Goal: Task Accomplishment & Management: Complete application form

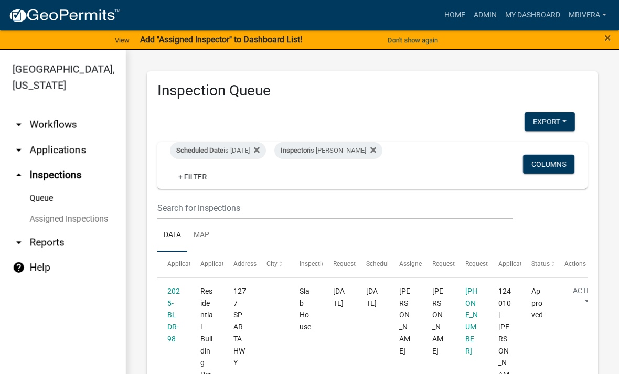
click at [246, 147] on div "Scheduled Date is [DATE]" at bounding box center [218, 150] width 96 height 17
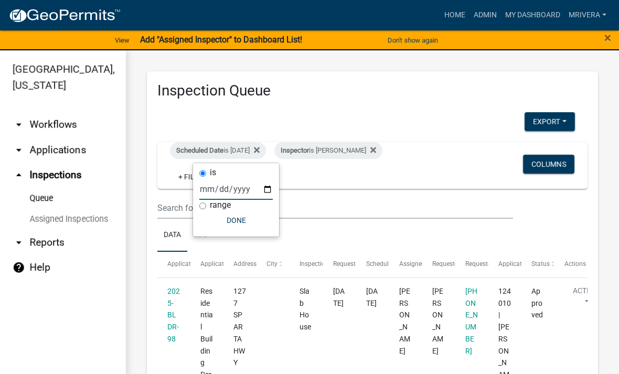
click at [241, 184] on input "[DATE]" at bounding box center [235, 189] width 73 height 22
type input "[DATE]"
click at [235, 227] on button "Done" at bounding box center [235, 220] width 73 height 19
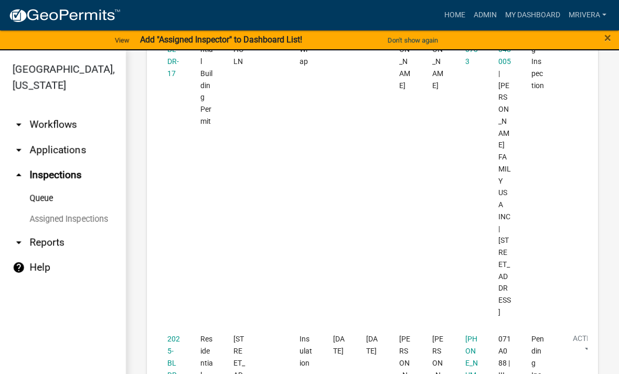
scroll to position [1918, 0]
click at [173, 335] on link "2025-BLDR-101" at bounding box center [173, 363] width 13 height 56
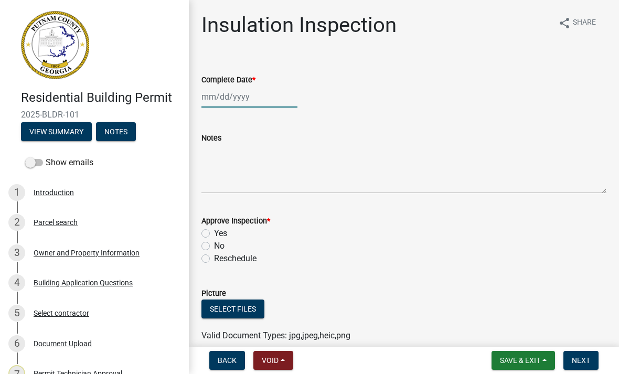
click at [249, 94] on div at bounding box center [249, 97] width 96 height 22
select select "8"
select select "2025"
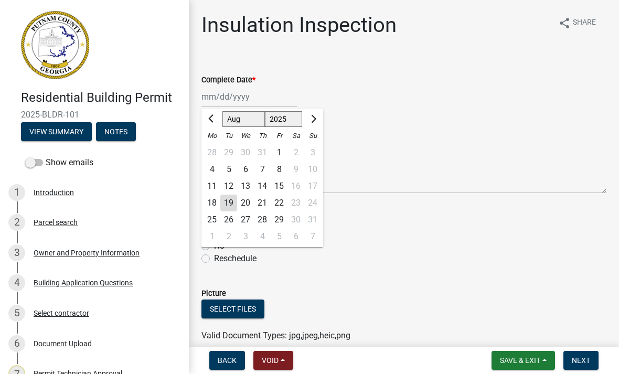
click at [232, 202] on div "19" at bounding box center [228, 203] width 17 height 17
type input "[DATE]"
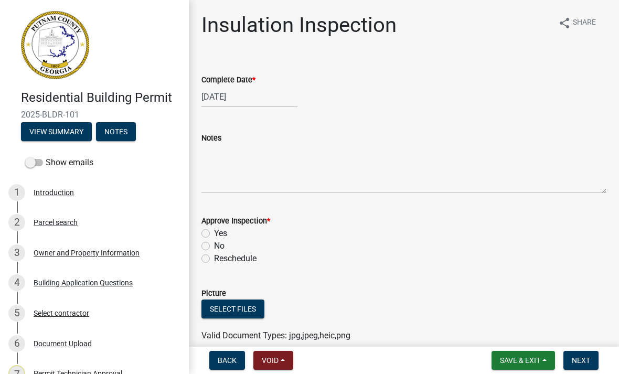
click at [214, 229] on label "Yes" at bounding box center [220, 233] width 13 height 13
click at [214, 229] on input "Yes" at bounding box center [217, 230] width 7 height 7
radio input "true"
click at [582, 357] on span "Next" at bounding box center [581, 360] width 18 height 8
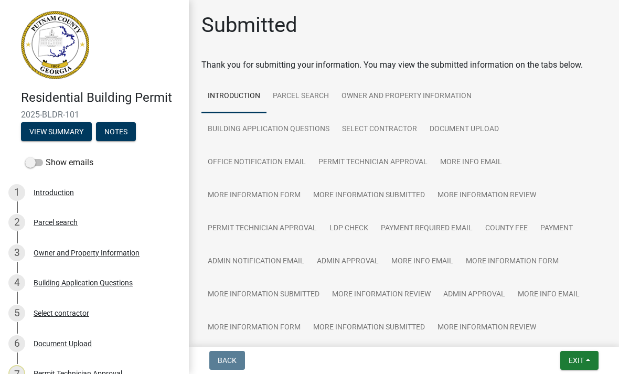
scroll to position [-1, 0]
click at [576, 366] on button "Exit" at bounding box center [579, 360] width 38 height 19
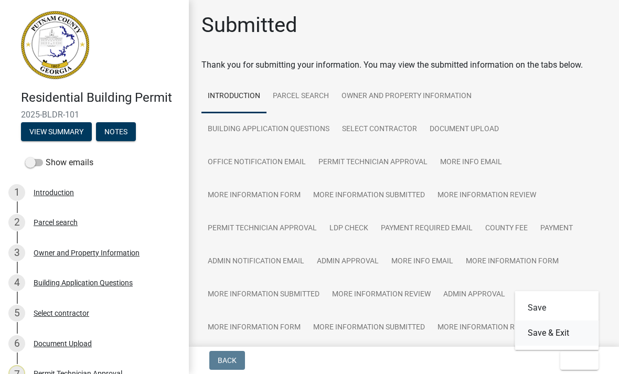
click at [574, 333] on button "Save & Exit" at bounding box center [557, 332] width 84 height 25
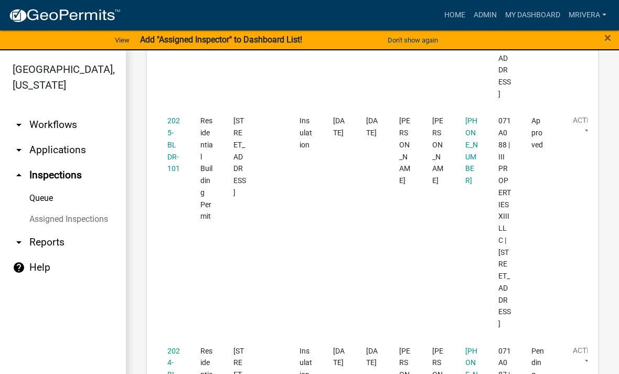
scroll to position [2134, 0]
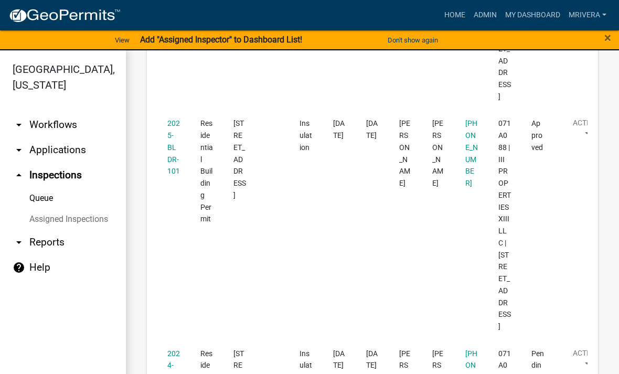
click at [167, 349] on link "2024-BLDR-365" at bounding box center [173, 377] width 13 height 56
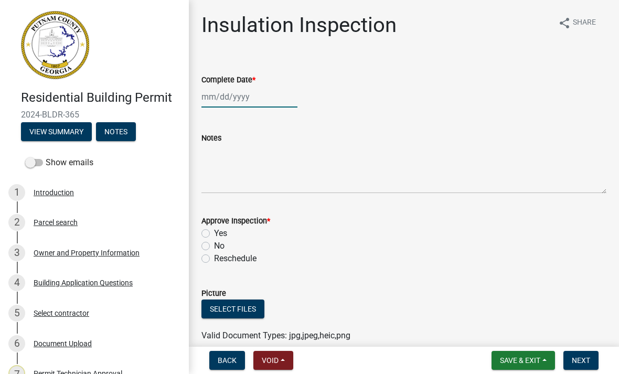
click at [225, 103] on div at bounding box center [249, 97] width 96 height 22
select select "8"
select select "2025"
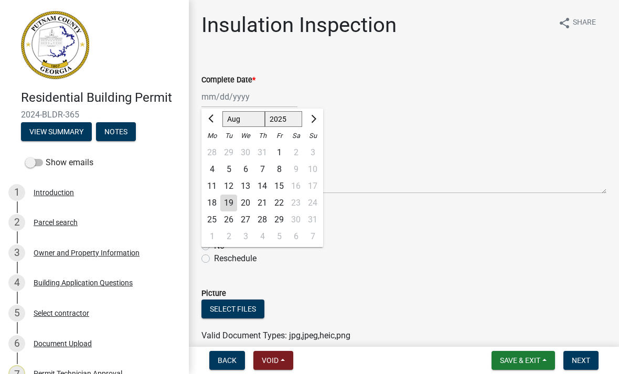
click at [230, 203] on div "19" at bounding box center [228, 203] width 17 height 17
type input "[DATE]"
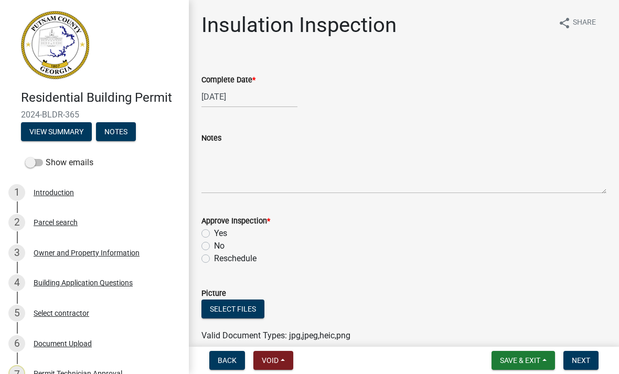
click at [214, 233] on label "Yes" at bounding box center [220, 233] width 13 height 13
click at [214, 233] on input "Yes" at bounding box center [217, 230] width 7 height 7
radio input "true"
click at [584, 359] on span "Next" at bounding box center [581, 360] width 18 height 8
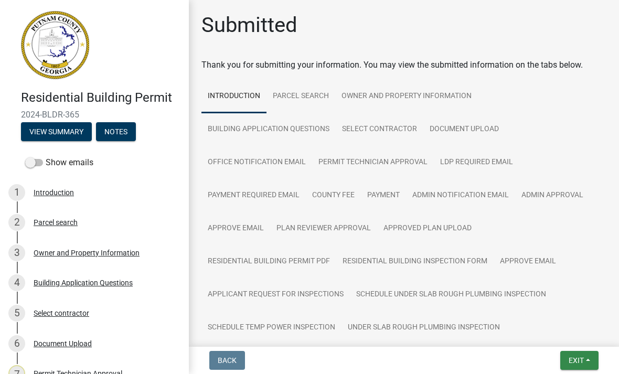
click at [586, 366] on button "Exit" at bounding box center [579, 360] width 38 height 19
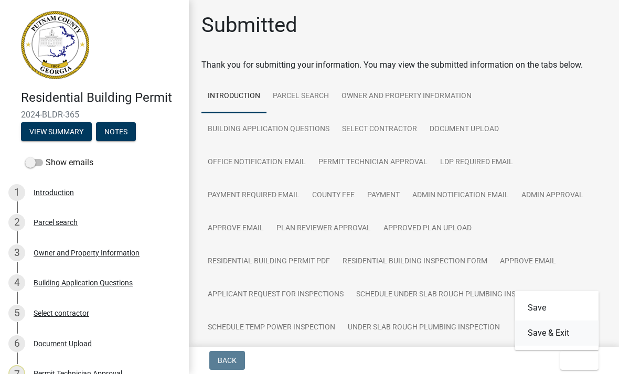
click at [578, 336] on button "Save & Exit" at bounding box center [557, 332] width 84 height 25
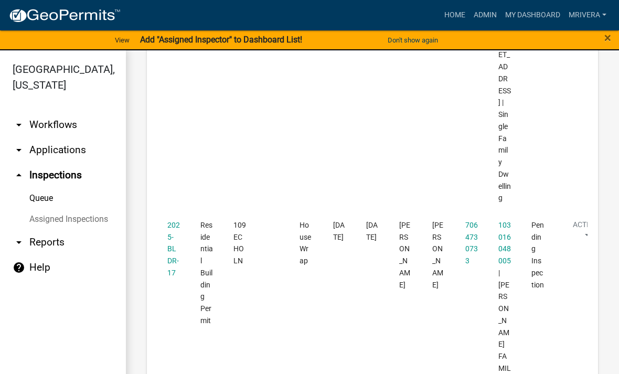
scroll to position [1697, 0]
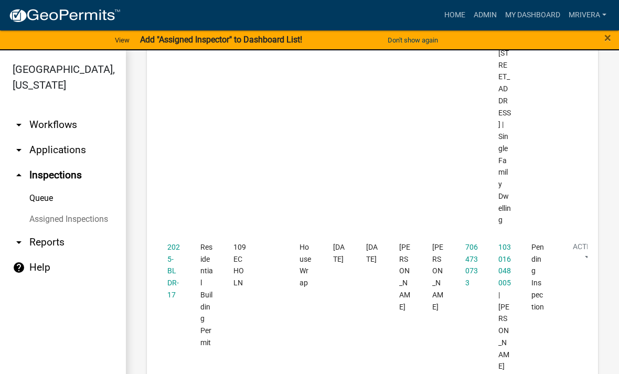
click at [171, 243] on link "2025-BLDR-17" at bounding box center [173, 271] width 13 height 56
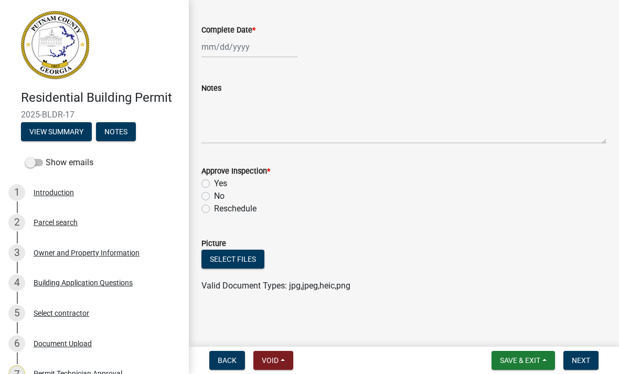
scroll to position [50, 0]
click at [263, 44] on div at bounding box center [249, 47] width 96 height 22
select select "8"
select select "2025"
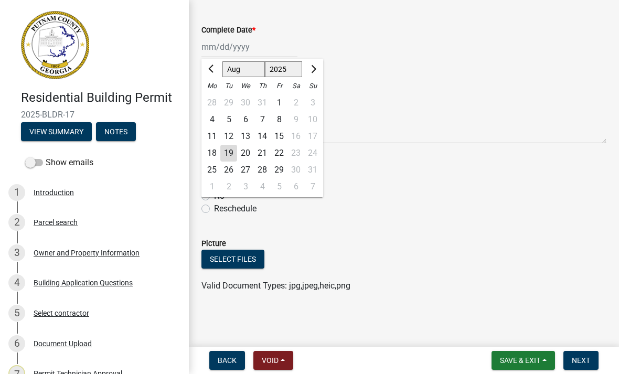
click at [214, 67] on button "Previous month" at bounding box center [212, 69] width 13 height 17
select select "7"
click at [270, 155] on div "24" at bounding box center [262, 153] width 17 height 17
type input "07/24/2025"
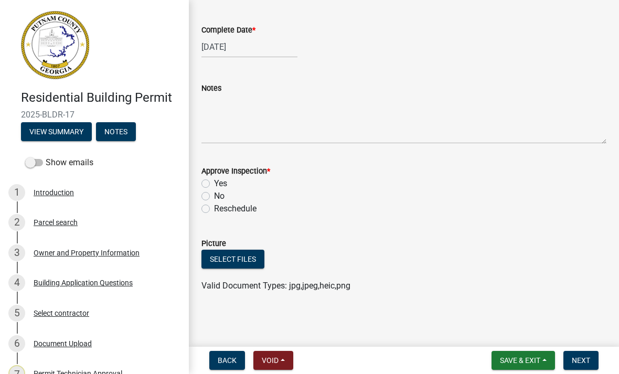
click at [214, 182] on label "Yes" at bounding box center [220, 183] width 13 height 13
click at [214, 182] on input "Yes" at bounding box center [217, 180] width 7 height 7
radio input "true"
click at [583, 356] on span "Next" at bounding box center [581, 360] width 18 height 8
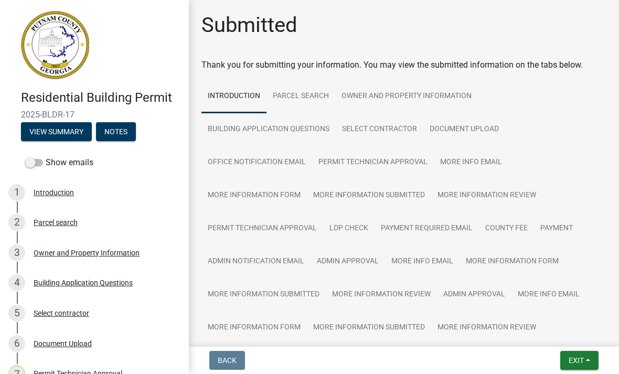
click at [580, 364] on span "Exit" at bounding box center [575, 360] width 15 height 8
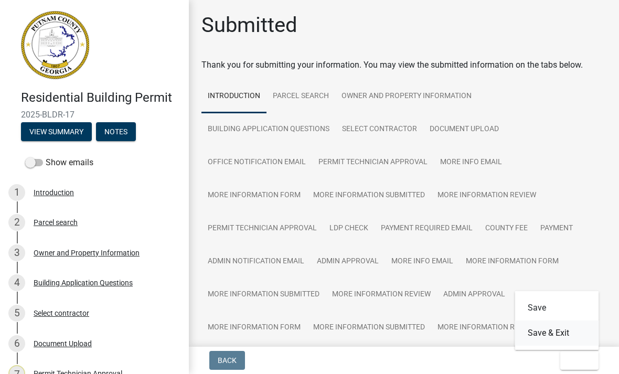
click at [564, 326] on button "Save & Exit" at bounding box center [557, 332] width 84 height 25
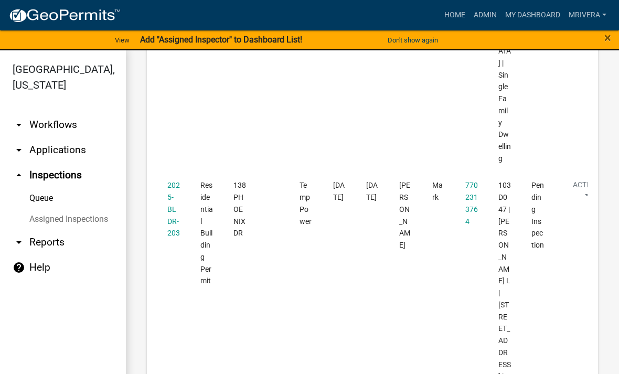
scroll to position [1401, 0]
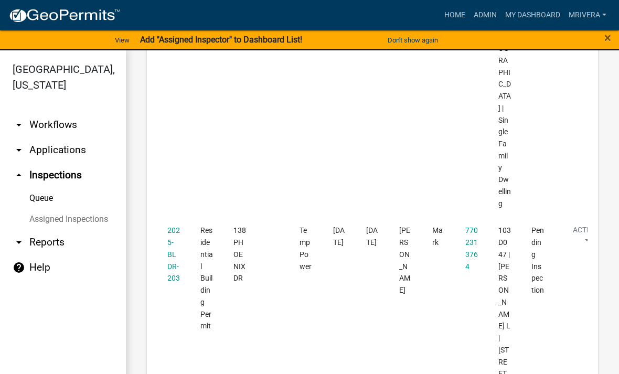
click at [170, 226] on link "2025-BLDR-203" at bounding box center [173, 254] width 13 height 56
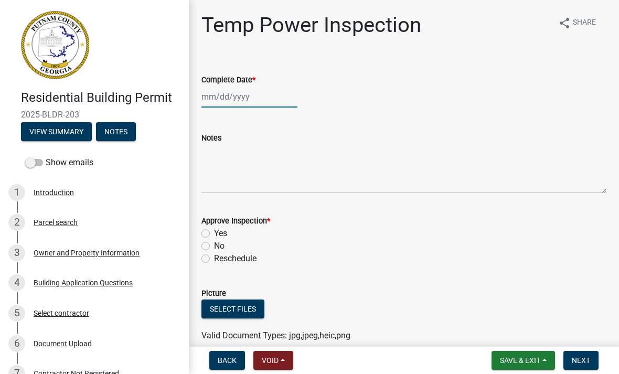
click at [267, 96] on div at bounding box center [249, 97] width 96 height 22
select select "8"
select select "2025"
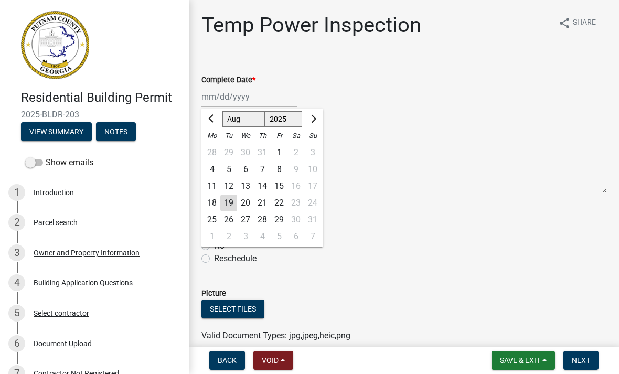
click at [227, 201] on div "19" at bounding box center [228, 203] width 17 height 17
type input "[DATE]"
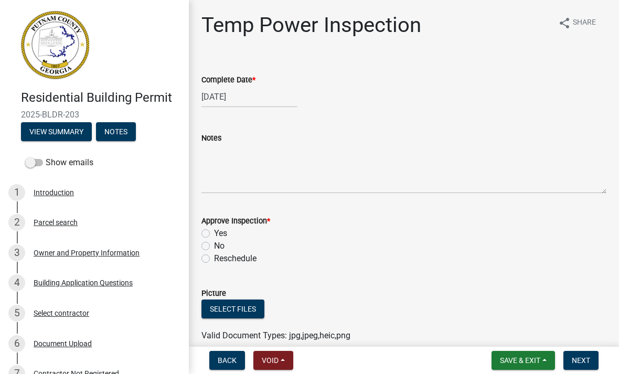
click at [214, 230] on label "Yes" at bounding box center [220, 233] width 13 height 13
click at [214, 230] on input "Yes" at bounding box center [217, 230] width 7 height 7
radio input "true"
click at [575, 364] on span "Next" at bounding box center [581, 360] width 18 height 8
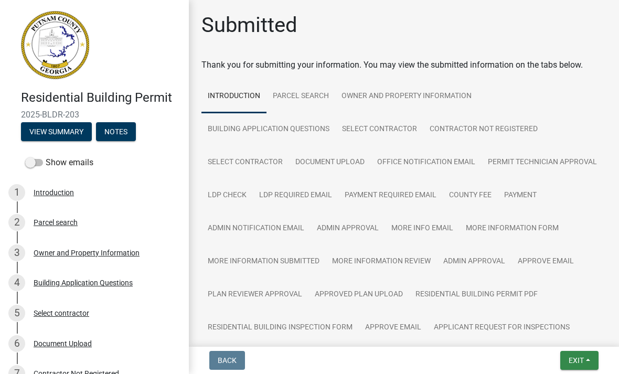
click at [574, 369] on button "Exit" at bounding box center [579, 360] width 38 height 19
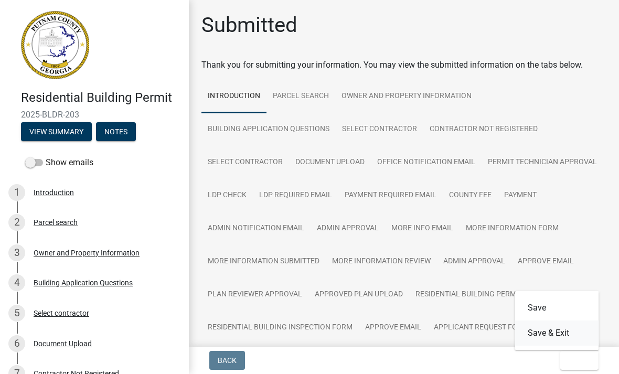
click at [560, 341] on button "Save & Exit" at bounding box center [557, 332] width 84 height 25
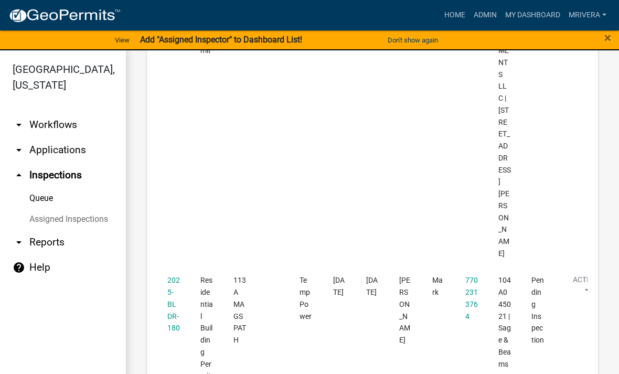
scroll to position [821, 0]
click at [173, 275] on link "2025-BLDR-180" at bounding box center [173, 303] width 13 height 56
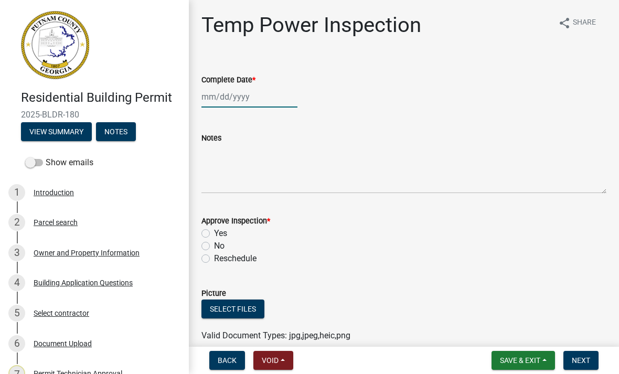
click at [229, 105] on div at bounding box center [249, 97] width 96 height 22
select select "8"
select select "2025"
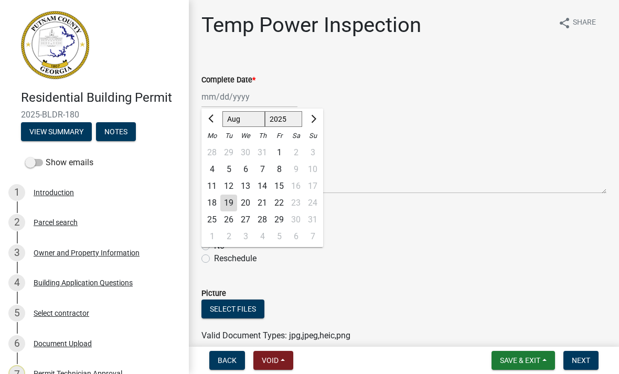
click at [234, 201] on div "19" at bounding box center [228, 203] width 17 height 17
type input "[DATE]"
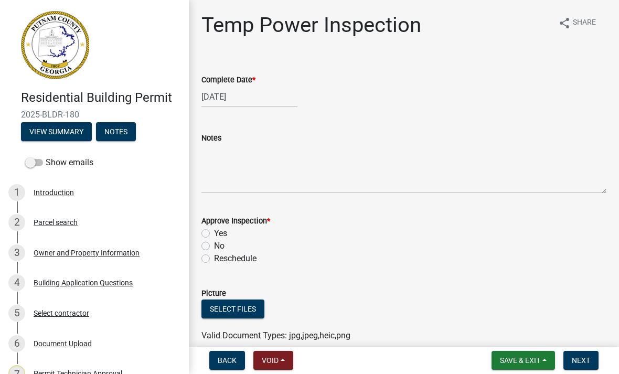
click at [214, 233] on label "Yes" at bounding box center [220, 233] width 13 height 13
click at [214, 233] on input "Yes" at bounding box center [217, 230] width 7 height 7
radio input "true"
click at [582, 363] on span "Next" at bounding box center [581, 360] width 18 height 8
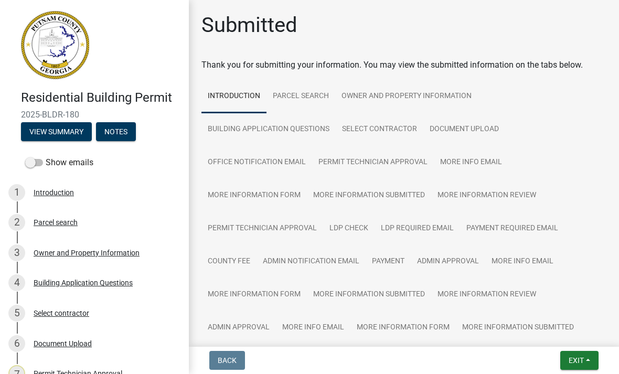
click at [576, 362] on span "Exit" at bounding box center [575, 360] width 15 height 8
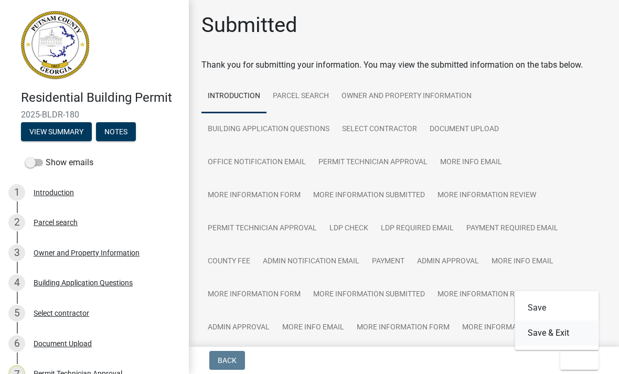
click at [565, 334] on button "Save & Exit" at bounding box center [557, 332] width 84 height 25
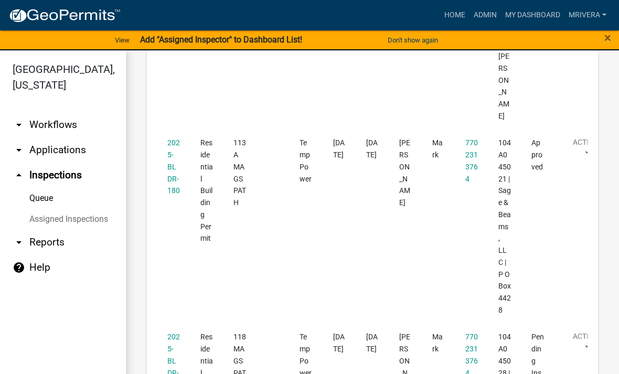
scroll to position [987, 0]
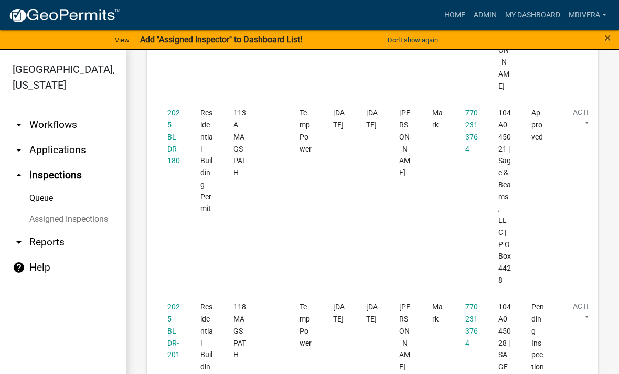
click at [172, 303] on link "2025-BLDR-201" at bounding box center [173, 331] width 13 height 56
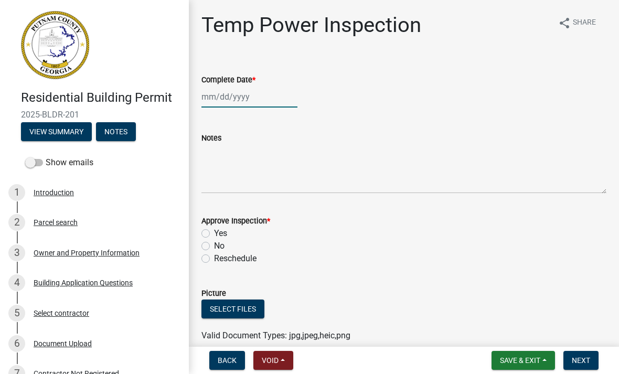
click at [257, 102] on div at bounding box center [249, 97] width 96 height 22
select select "8"
select select "2025"
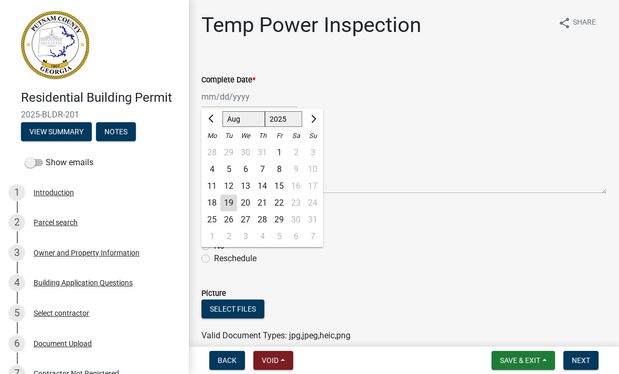
click at [233, 202] on div "19" at bounding box center [228, 203] width 17 height 17
type input "[DATE]"
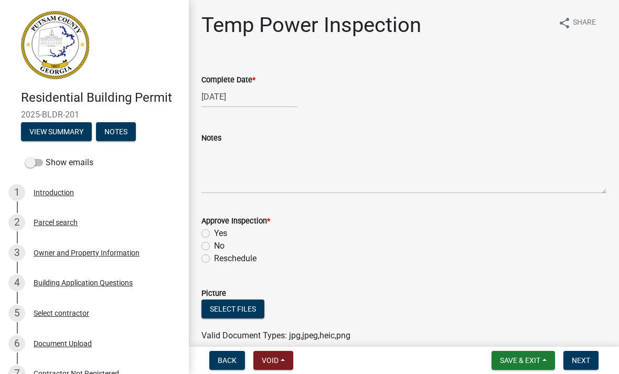
click at [214, 230] on label "Yes" at bounding box center [220, 233] width 13 height 13
click at [214, 230] on input "Yes" at bounding box center [217, 230] width 7 height 7
radio input "true"
click at [588, 361] on span "Next" at bounding box center [581, 360] width 18 height 8
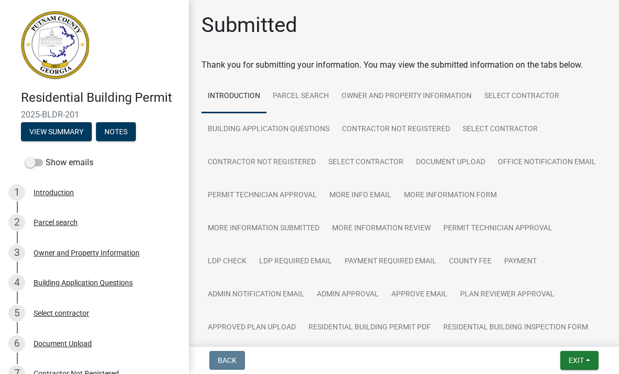
click at [575, 359] on span "Exit" at bounding box center [575, 360] width 15 height 8
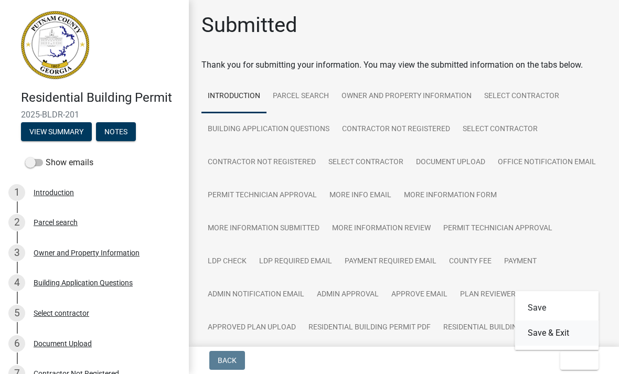
click at [577, 336] on button "Save & Exit" at bounding box center [557, 332] width 84 height 25
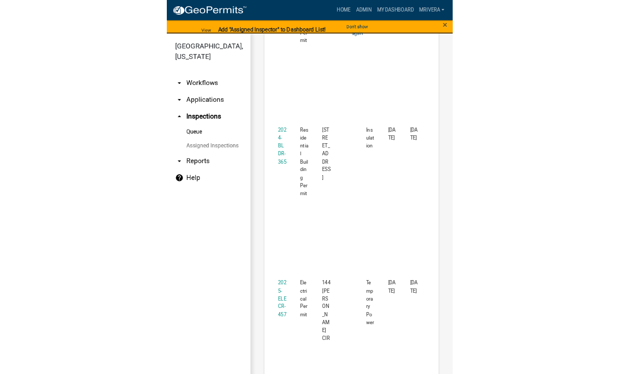
scroll to position [2154, 0]
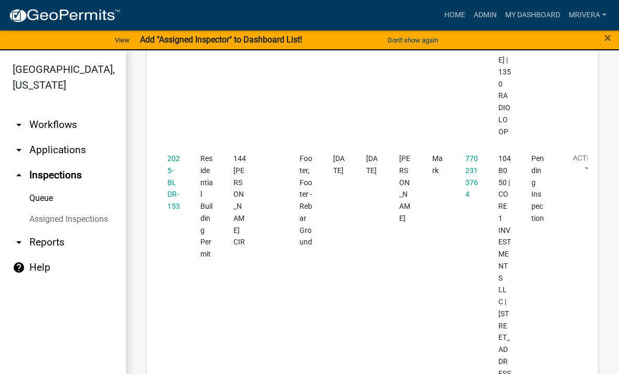
scroll to position [619, 0]
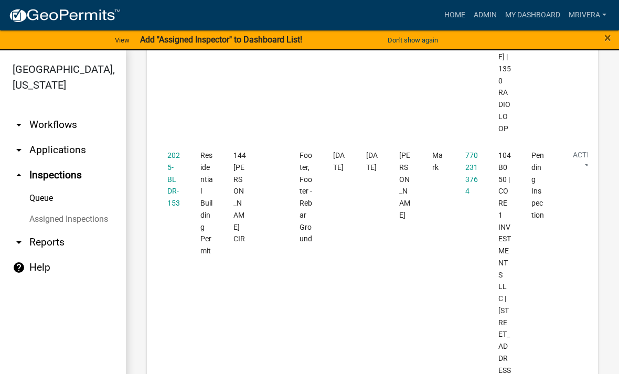
click at [171, 155] on link "2025-BLDR-153" at bounding box center [173, 179] width 13 height 56
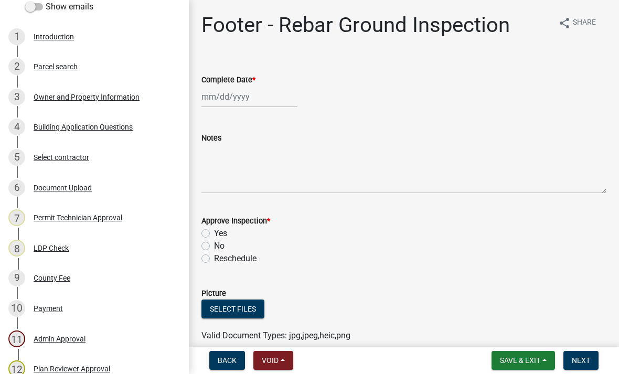
scroll to position [158, 0]
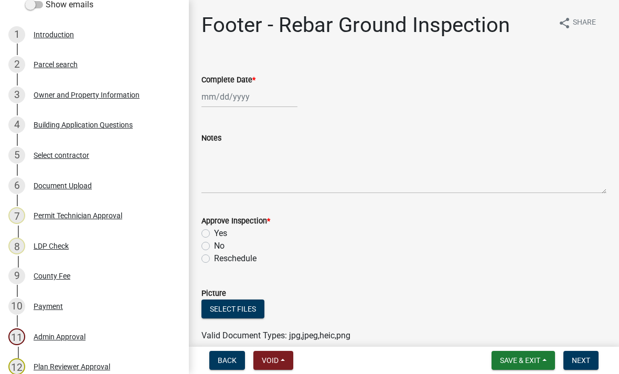
click at [92, 183] on div "6 Document Upload" at bounding box center [90, 185] width 164 height 17
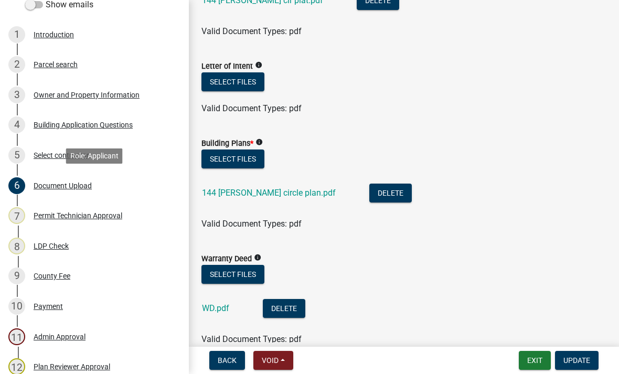
scroll to position [573, 0]
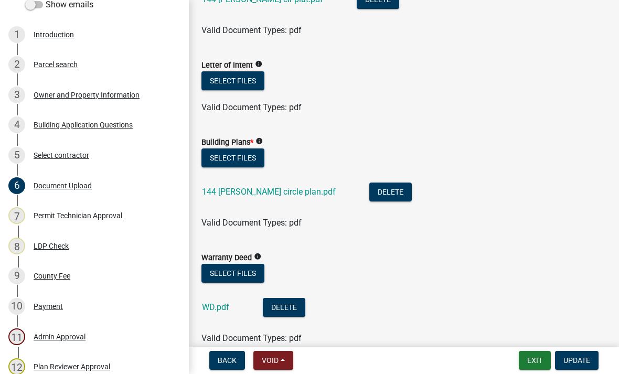
click at [276, 189] on link "144 [PERSON_NAME] circle plan.pdf" at bounding box center [269, 192] width 134 height 10
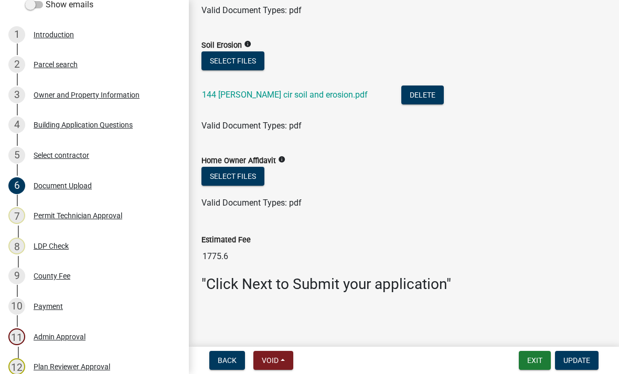
scroll to position [900, 0]
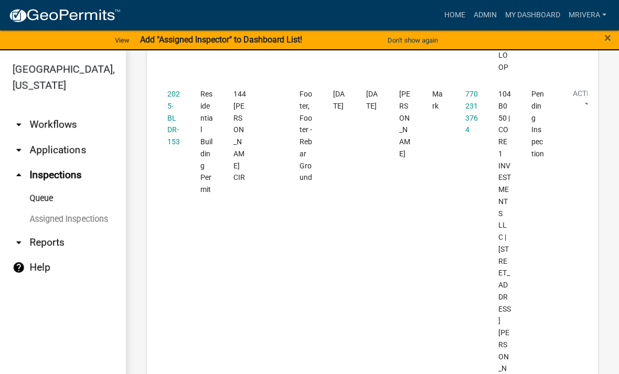
scroll to position [674, 0]
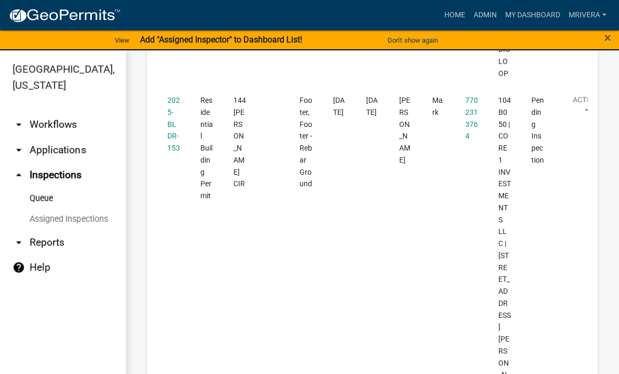
click at [177, 108] on link "2025-BLDR-153" at bounding box center [173, 124] width 13 height 56
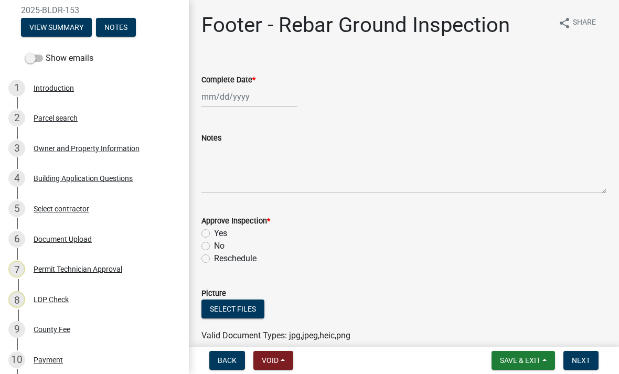
scroll to position [106, 0]
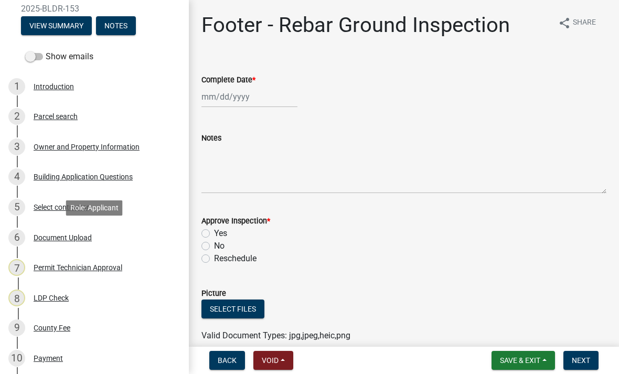
click at [86, 235] on div "Document Upload" at bounding box center [63, 237] width 58 height 7
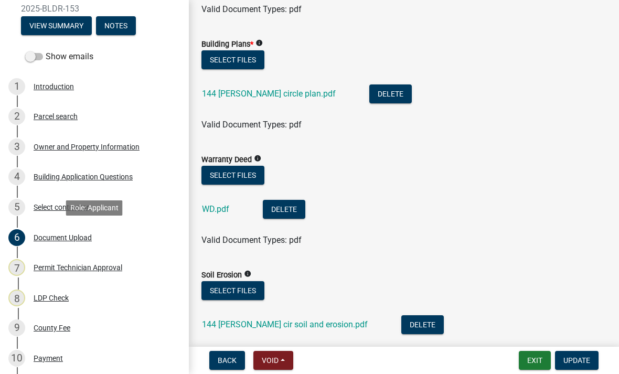
scroll to position [665, 0]
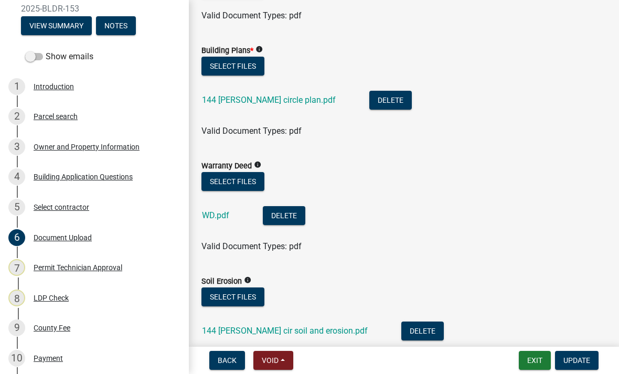
click at [215, 219] on link "WD.pdf" at bounding box center [215, 215] width 27 height 10
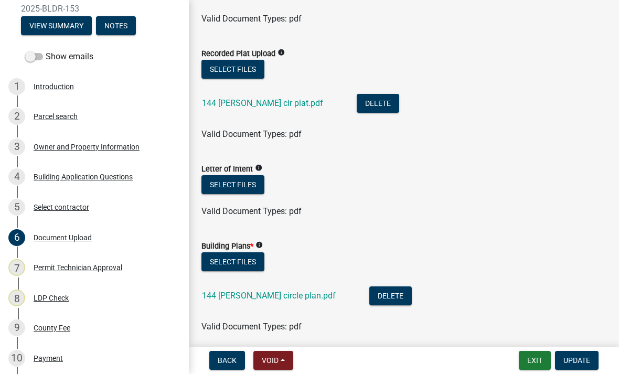
scroll to position [454, 0]
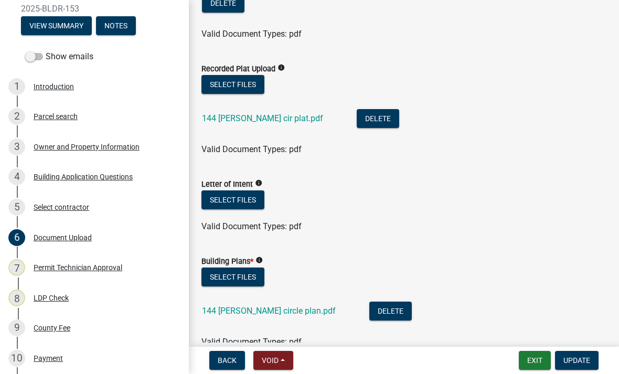
click at [262, 111] on div "144 [PERSON_NAME] cir plat.pdf" at bounding box center [271, 120] width 138 height 22
click at [262, 122] on link "144 [PERSON_NAME] cir plat.pdf" at bounding box center [262, 118] width 121 height 10
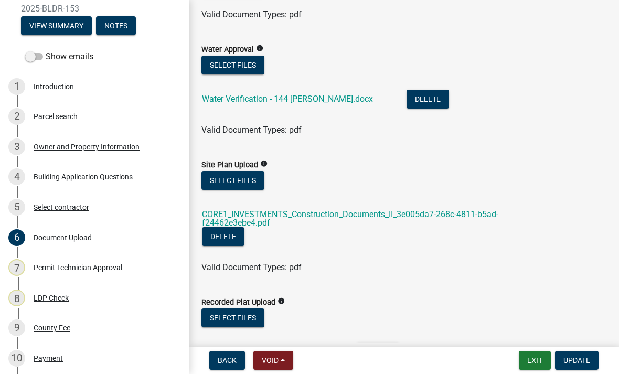
scroll to position [187, 0]
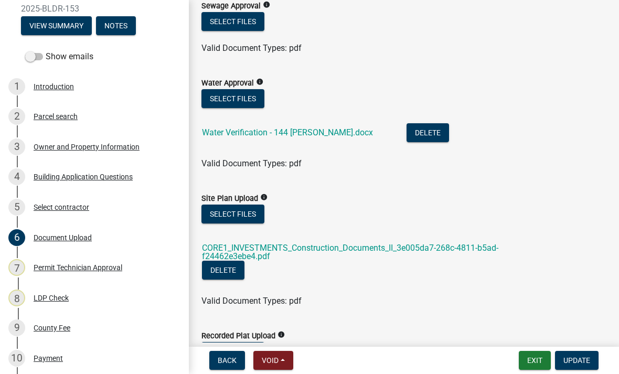
click at [300, 131] on link "Water Verification - 144 [PERSON_NAME].docx" at bounding box center [287, 132] width 171 height 10
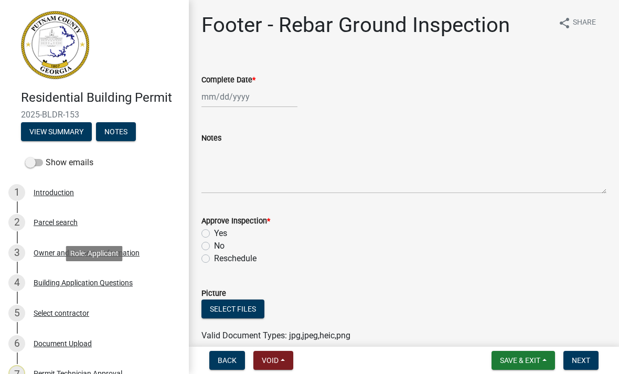
click at [94, 281] on div "Building Application Questions" at bounding box center [83, 282] width 99 height 7
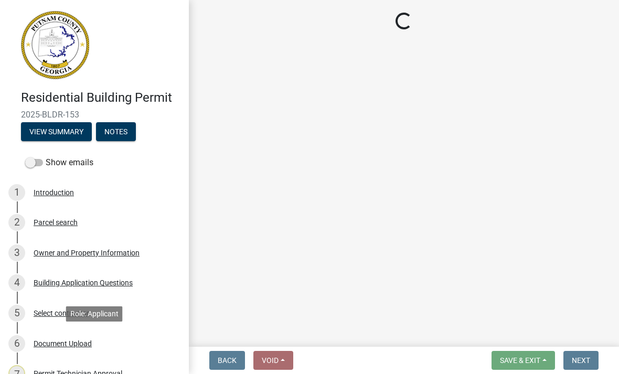
click at [89, 345] on div "Document Upload" at bounding box center [63, 343] width 58 height 7
select select "ebf62bd9-0e77-42f1-a2f1-6aca02a789de"
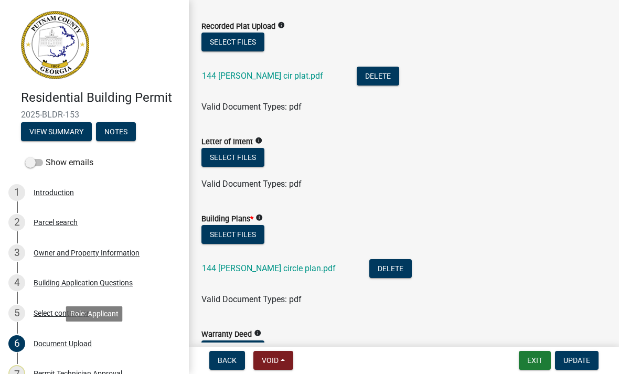
scroll to position [500, 0]
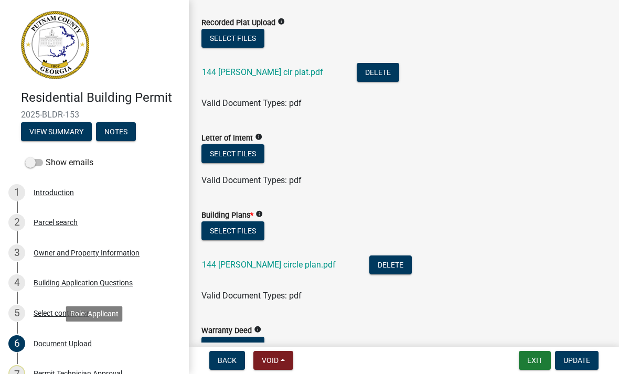
click at [274, 265] on link "144 [PERSON_NAME] circle plan.pdf" at bounding box center [269, 265] width 134 height 10
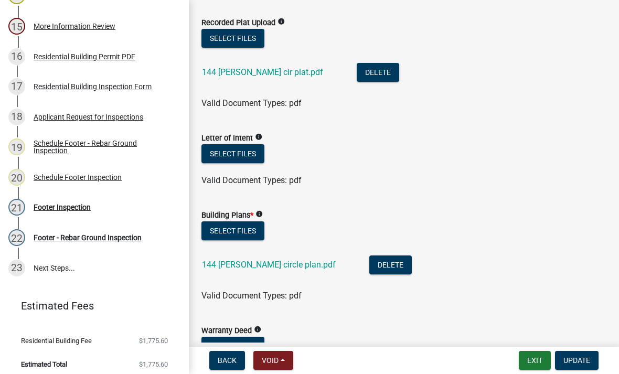
scroll to position [592, 0]
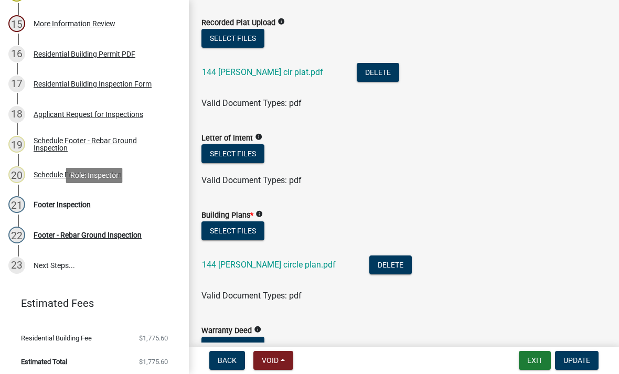
click at [54, 205] on div "Footer Inspection" at bounding box center [62, 204] width 57 height 7
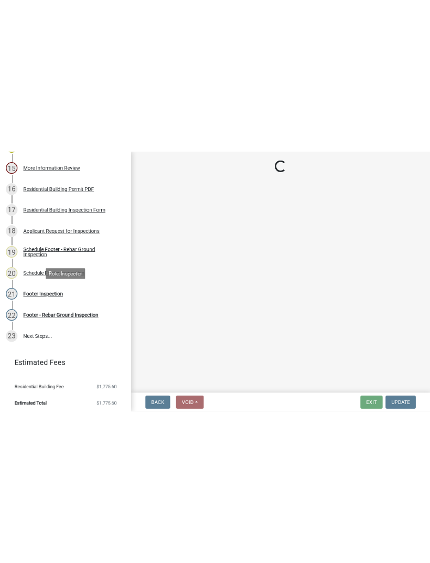
scroll to position [0, 0]
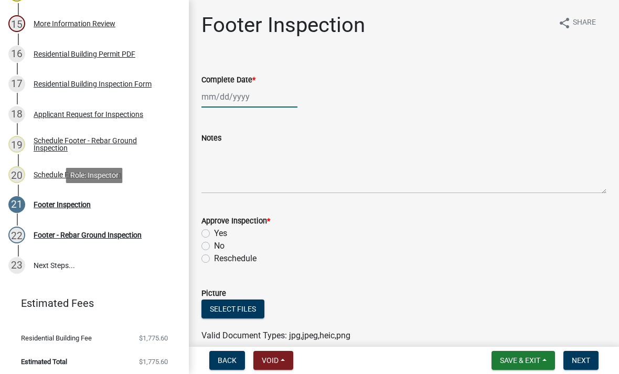
click at [254, 94] on div at bounding box center [249, 97] width 96 height 22
select select "8"
select select "2025"
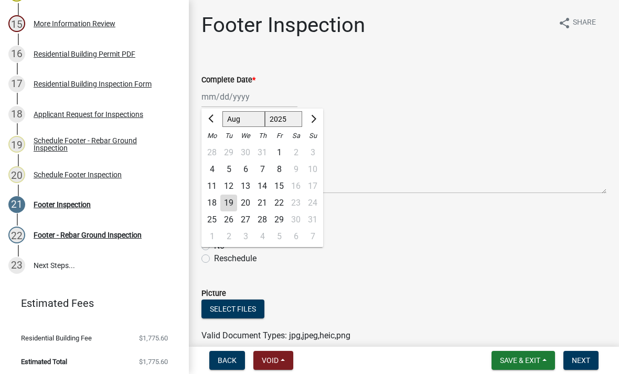
click at [233, 201] on div "19" at bounding box center [228, 203] width 17 height 17
type input "[DATE]"
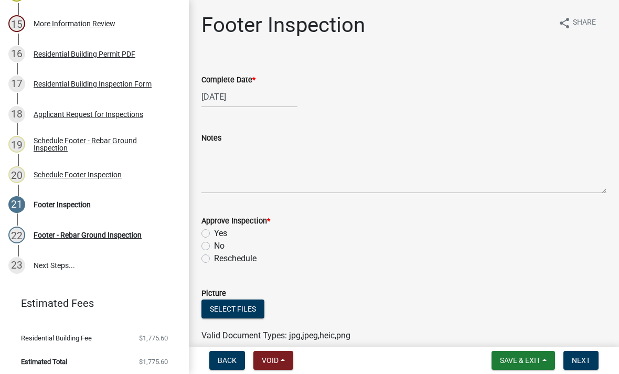
click at [214, 231] on label "Yes" at bounding box center [220, 233] width 13 height 13
click at [214, 231] on input "Yes" at bounding box center [217, 230] width 7 height 7
radio input "true"
click at [589, 358] on span "Next" at bounding box center [581, 360] width 18 height 8
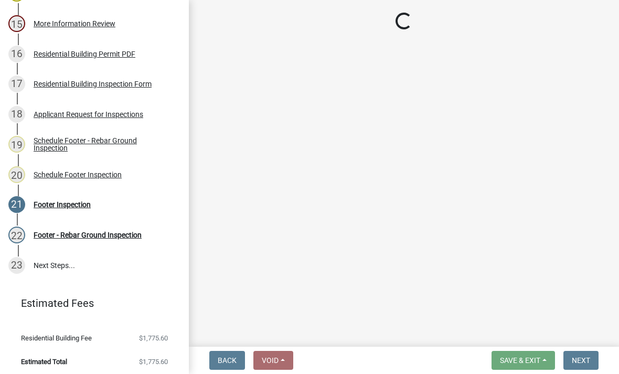
scroll to position [406, 0]
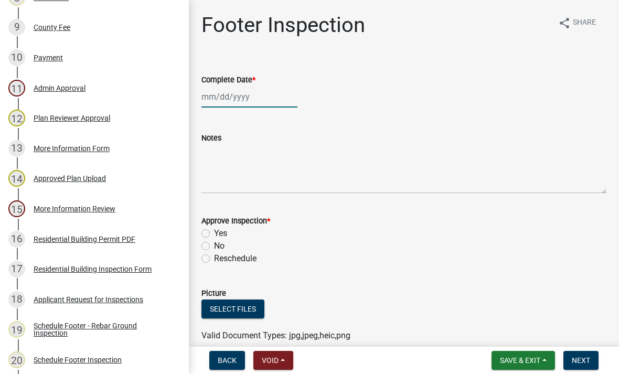
click at [208, 101] on div at bounding box center [249, 97] width 96 height 22
select select "8"
select select "2025"
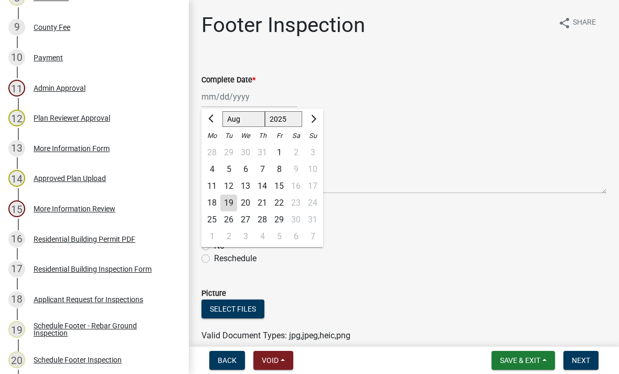
click at [232, 203] on div "19" at bounding box center [228, 203] width 17 height 17
type input "[DATE]"
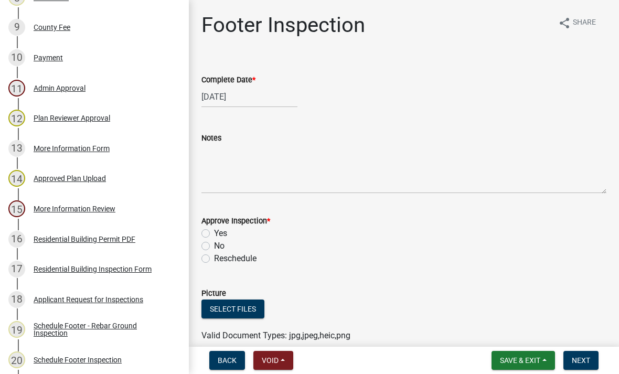
click at [214, 231] on label "Yes" at bounding box center [220, 233] width 13 height 13
click at [214, 231] on input "Yes" at bounding box center [217, 230] width 7 height 7
radio input "true"
click at [582, 357] on span "Next" at bounding box center [581, 360] width 18 height 8
click at [251, 95] on div at bounding box center [249, 97] width 96 height 22
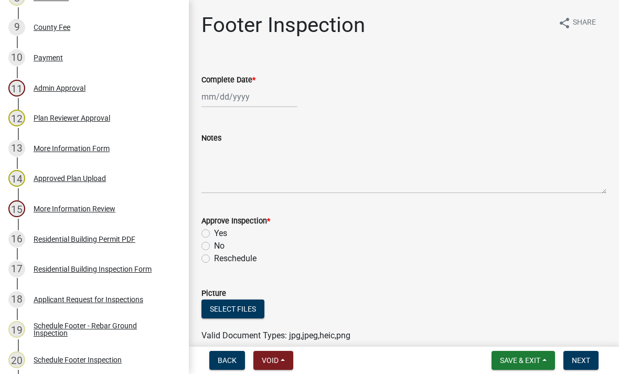
select select "8"
select select "2025"
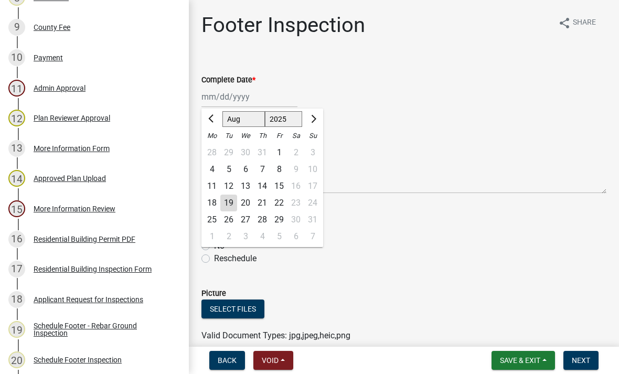
click at [234, 206] on div "19" at bounding box center [228, 203] width 17 height 17
type input "[DATE]"
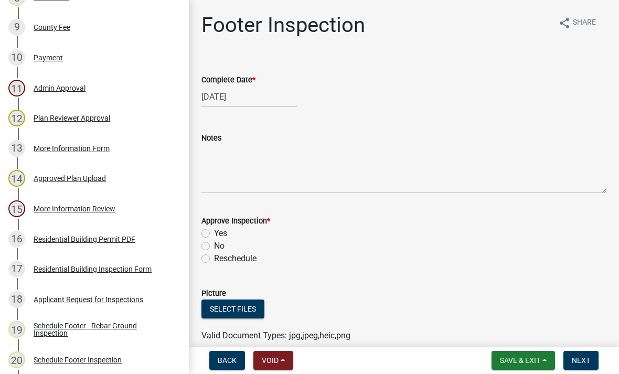
click at [214, 234] on label "Yes" at bounding box center [220, 233] width 13 height 13
click at [214, 234] on input "Yes" at bounding box center [217, 230] width 7 height 7
radio input "true"
click at [592, 367] on button "Next" at bounding box center [580, 360] width 35 height 19
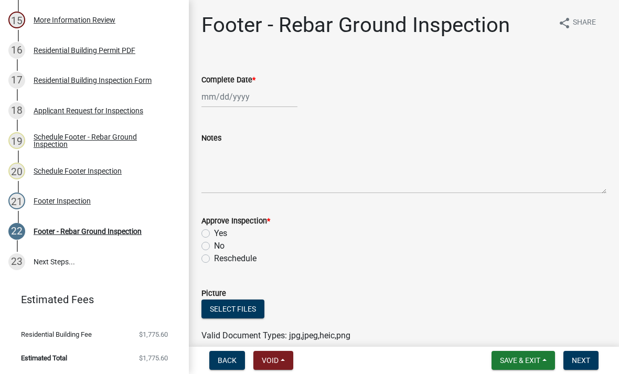
scroll to position [595, 0]
click at [210, 105] on div at bounding box center [249, 97] width 96 height 22
select select "8"
select select "2025"
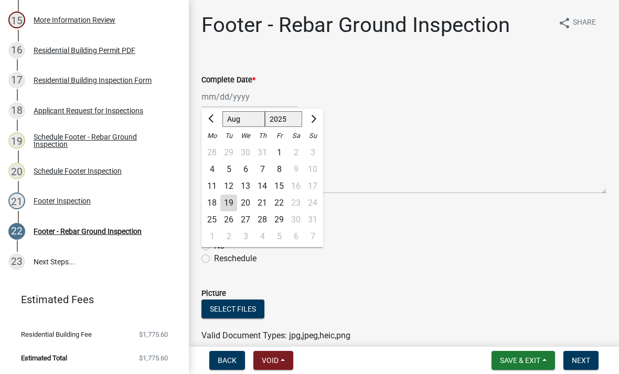
click at [227, 205] on div "19" at bounding box center [228, 203] width 17 height 17
type input "[DATE]"
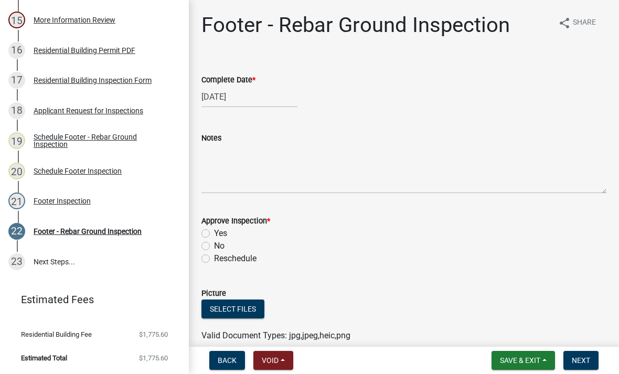
click at [214, 234] on label "Yes" at bounding box center [220, 233] width 13 height 13
click at [214, 234] on input "Yes" at bounding box center [217, 230] width 7 height 7
radio input "true"
click at [580, 354] on button "Next" at bounding box center [580, 360] width 35 height 19
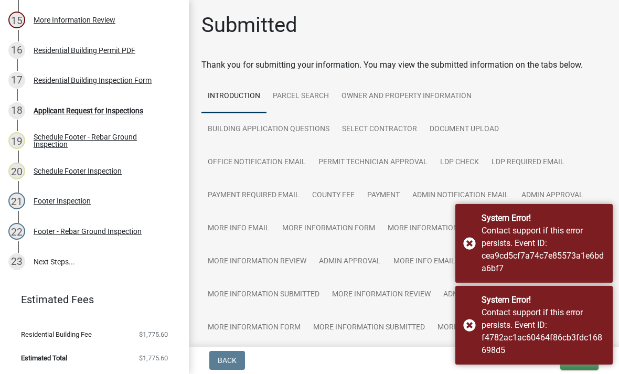
click at [587, 368] on button "Exit" at bounding box center [579, 360] width 38 height 19
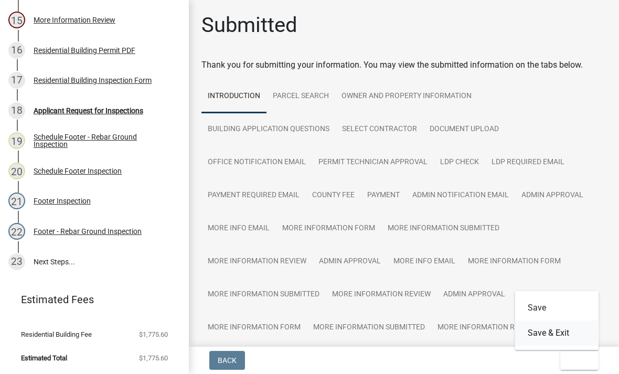
click at [574, 339] on button "Save & Exit" at bounding box center [557, 332] width 84 height 25
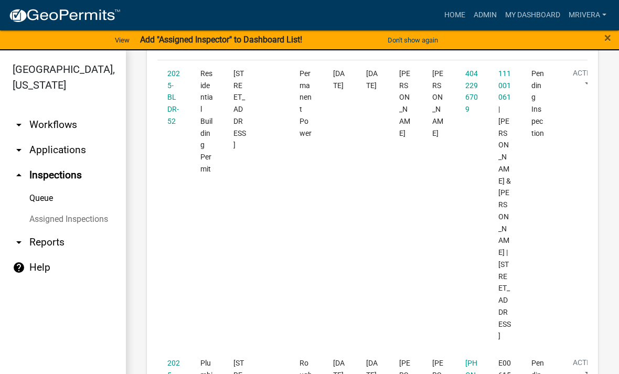
scroll to position [223, 0]
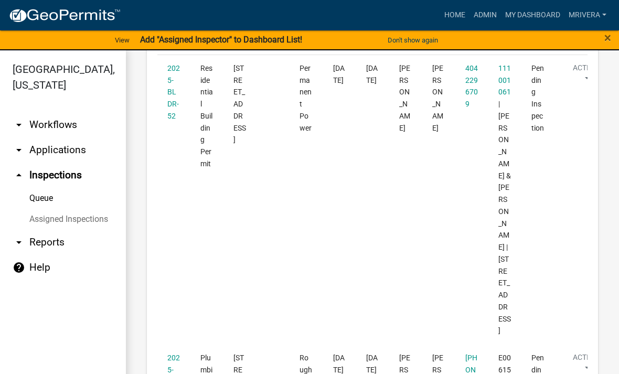
click at [177, 105] on link "2025-BLDR-52" at bounding box center [173, 92] width 13 height 56
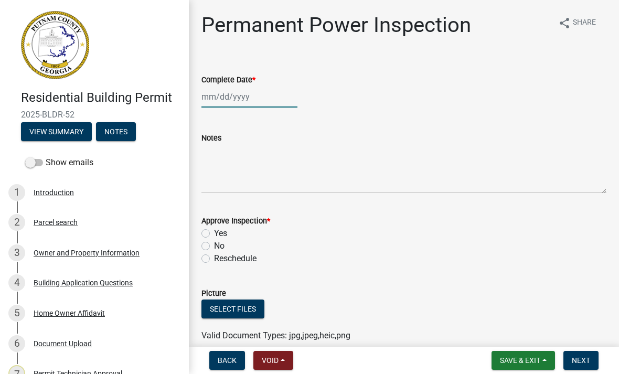
click at [213, 102] on div at bounding box center [249, 97] width 96 height 22
select select "8"
select select "2025"
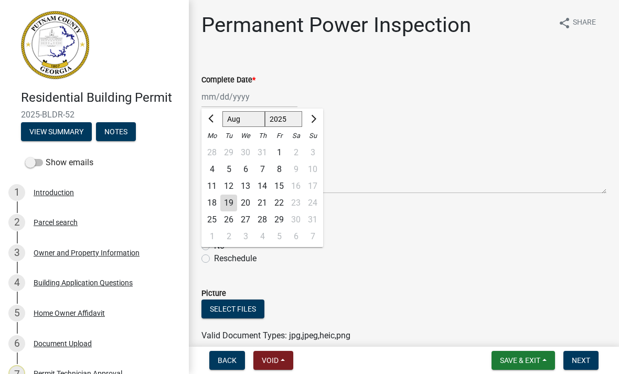
click at [229, 199] on div "19" at bounding box center [228, 203] width 17 height 17
type input "[DATE]"
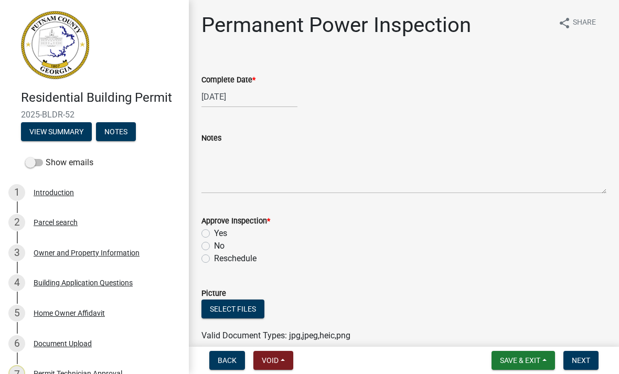
click at [214, 233] on label "Yes" at bounding box center [220, 233] width 13 height 13
click at [214, 233] on input "Yes" at bounding box center [217, 230] width 7 height 7
radio input "true"
click at [580, 357] on span "Next" at bounding box center [581, 360] width 18 height 8
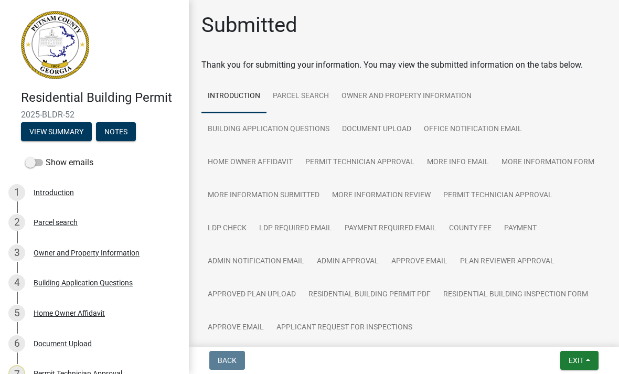
click at [586, 357] on button "Exit" at bounding box center [579, 360] width 38 height 19
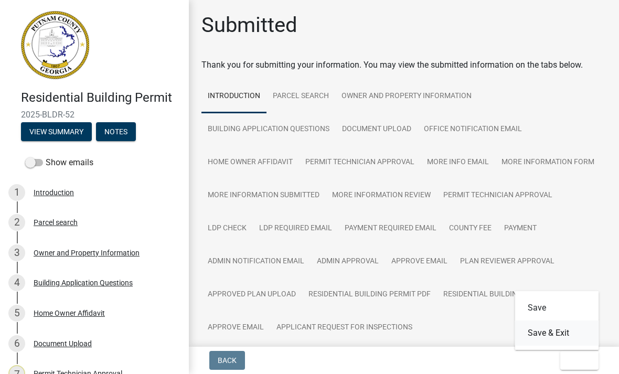
click at [581, 337] on button "Save & Exit" at bounding box center [557, 332] width 84 height 25
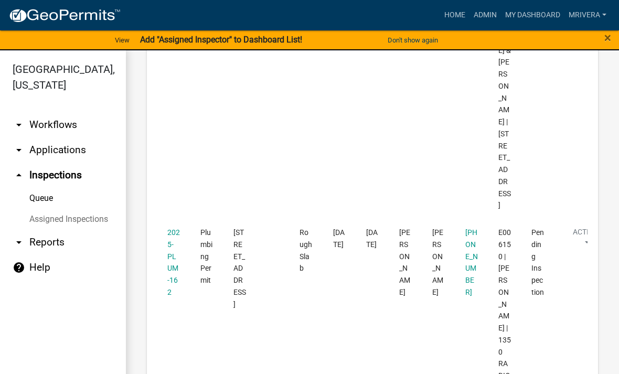
scroll to position [364, 0]
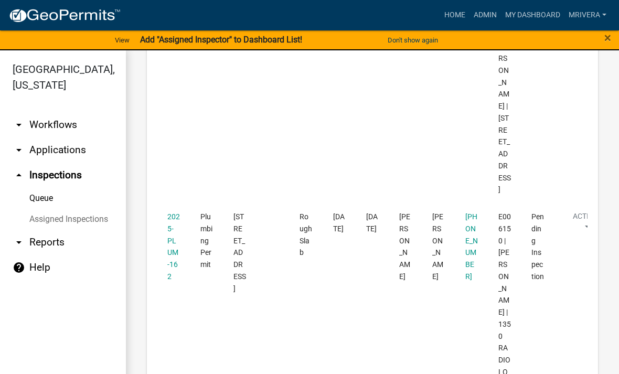
click at [172, 212] on link "2025-PLUM-162" at bounding box center [173, 246] width 13 height 68
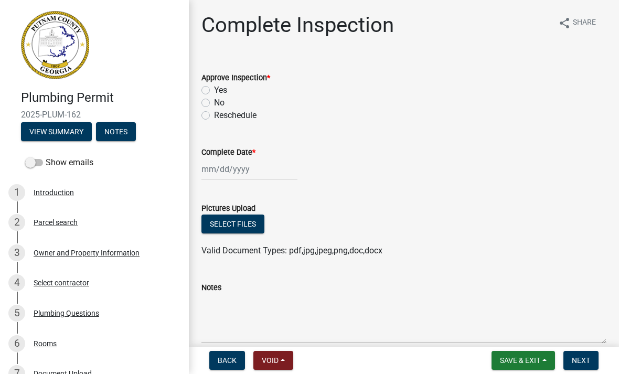
click at [217, 90] on label "Yes" at bounding box center [220, 90] width 13 height 13
click at [217, 90] on input "Yes" at bounding box center [217, 87] width 7 height 7
radio input "true"
click at [239, 176] on div at bounding box center [249, 169] width 96 height 22
select select "8"
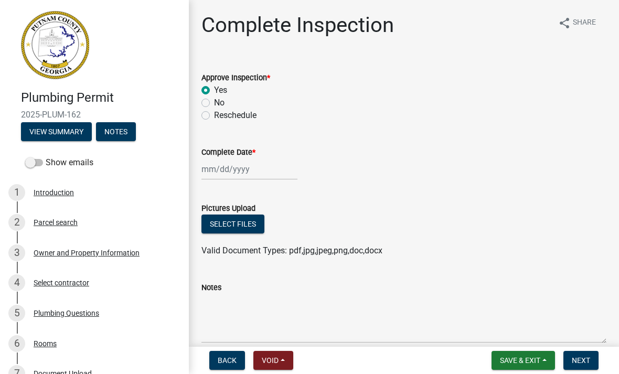
select select "2025"
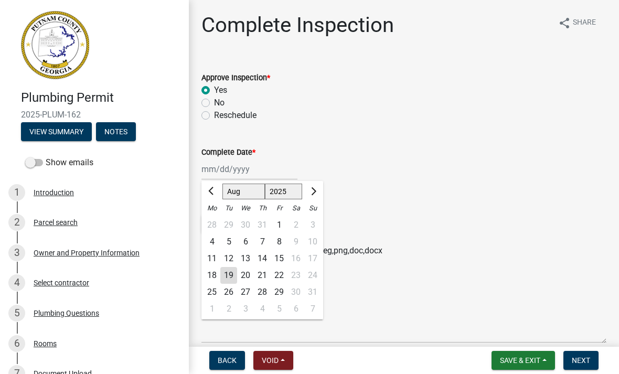
click at [231, 276] on div "19" at bounding box center [228, 275] width 17 height 17
type input "[DATE]"
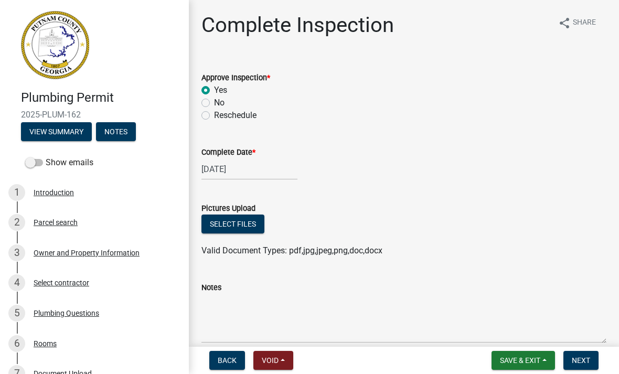
click at [589, 357] on span "Next" at bounding box center [581, 360] width 18 height 8
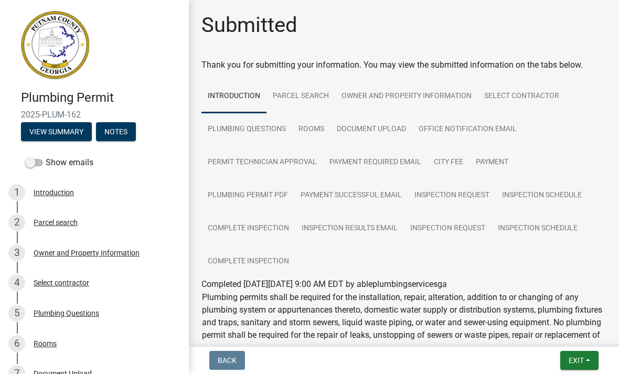
click at [592, 358] on button "Exit" at bounding box center [579, 360] width 38 height 19
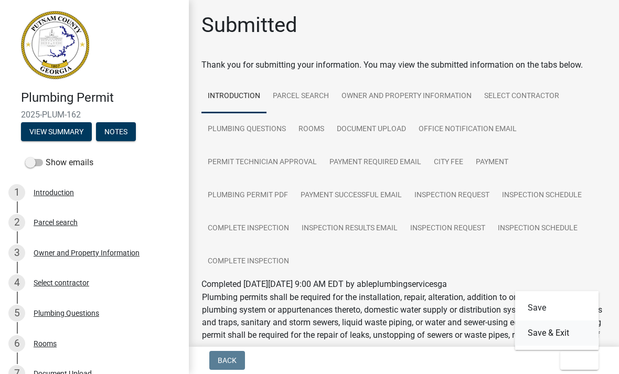
click at [582, 336] on button "Save & Exit" at bounding box center [557, 332] width 84 height 25
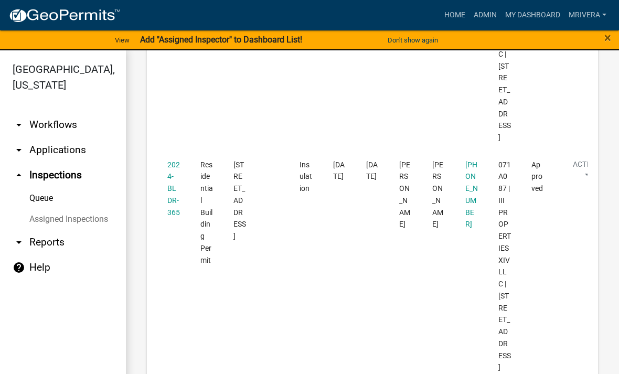
scroll to position [2325, 0]
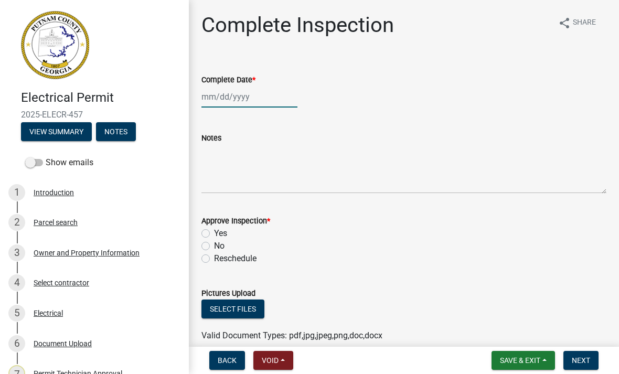
click at [216, 105] on div at bounding box center [249, 97] width 96 height 22
select select "8"
select select "2025"
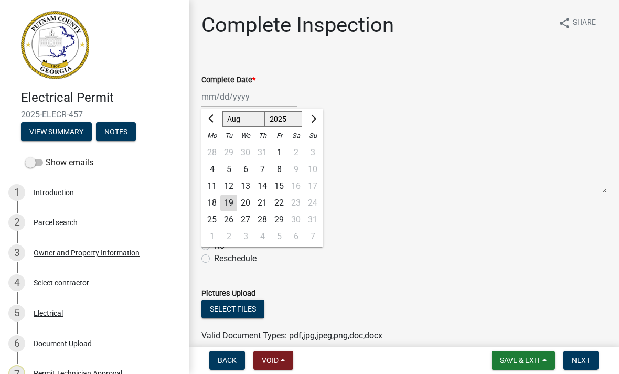
click at [230, 205] on div "19" at bounding box center [228, 203] width 17 height 17
type input "[DATE]"
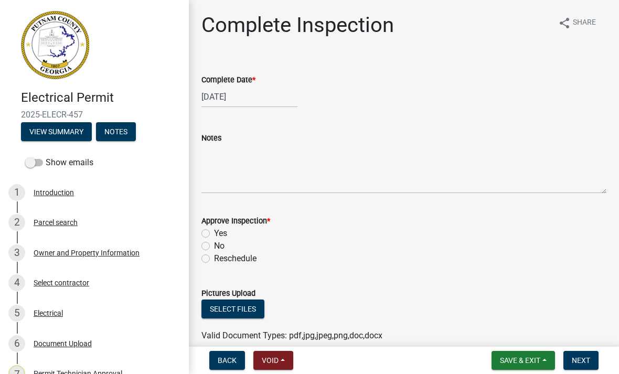
click at [214, 233] on label "Yes" at bounding box center [220, 233] width 13 height 13
click at [214, 233] on input "Yes" at bounding box center [217, 230] width 7 height 7
radio input "true"
click at [584, 359] on span "Next" at bounding box center [581, 360] width 18 height 8
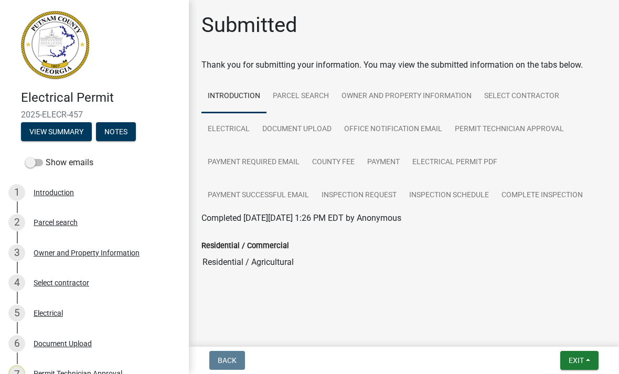
click at [586, 365] on button "Exit" at bounding box center [579, 360] width 38 height 19
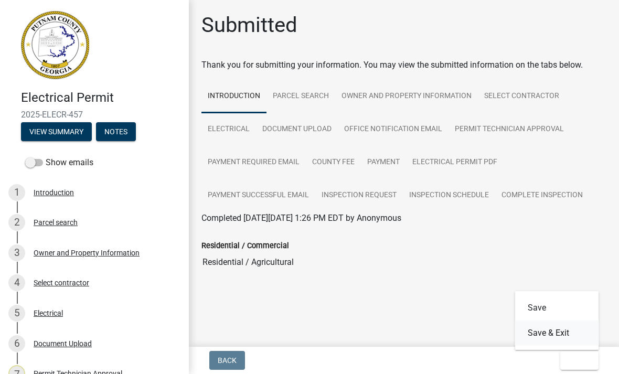
click at [560, 330] on button "Save & Exit" at bounding box center [557, 332] width 84 height 25
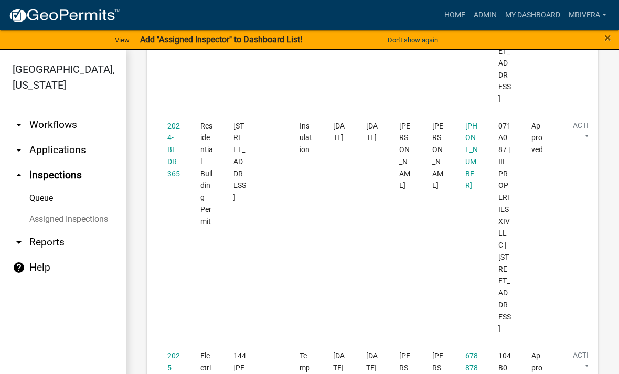
scroll to position [2362, 0]
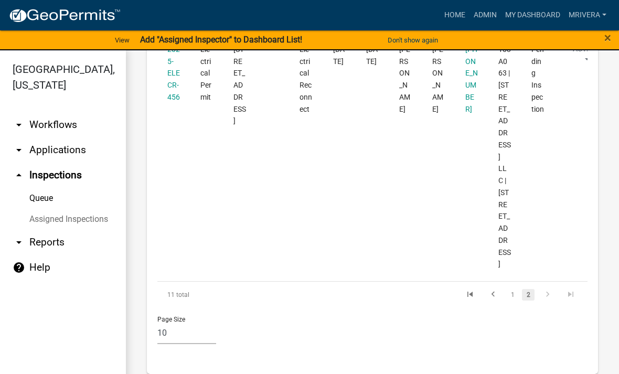
click at [525, 289] on link "2" at bounding box center [528, 295] width 13 height 12
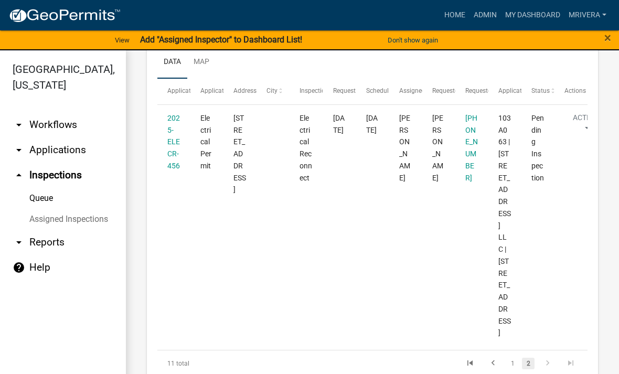
scroll to position [175, 0]
click at [173, 151] on link "2025-ELECR-456" at bounding box center [173, 140] width 13 height 56
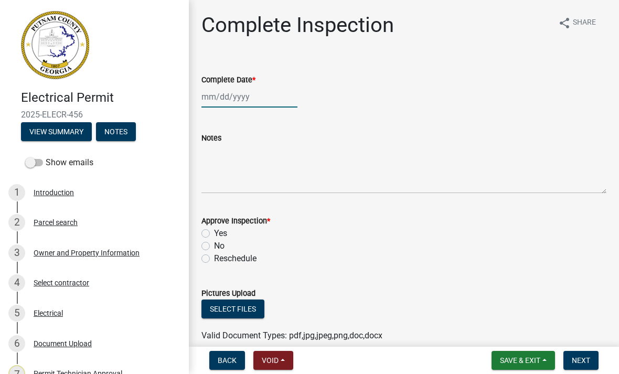
click at [246, 99] on div at bounding box center [249, 97] width 96 height 22
select select "8"
select select "2025"
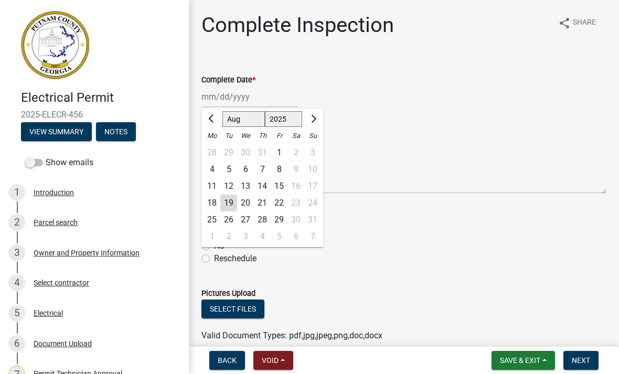
click at [231, 201] on div "19" at bounding box center [228, 203] width 17 height 17
type input "[DATE]"
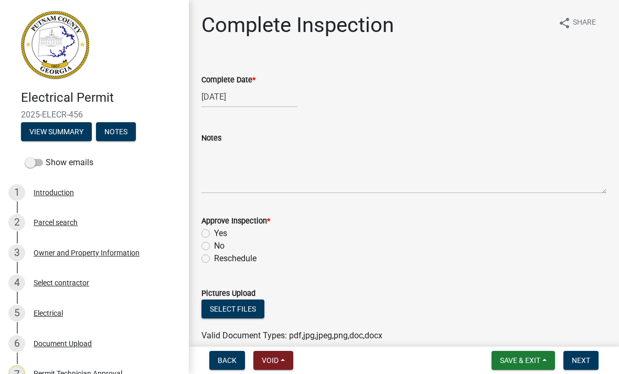
click at [214, 232] on label "Yes" at bounding box center [220, 233] width 13 height 13
click at [214, 232] on input "Yes" at bounding box center [217, 230] width 7 height 7
radio input "true"
click at [593, 357] on button "Next" at bounding box center [580, 360] width 35 height 19
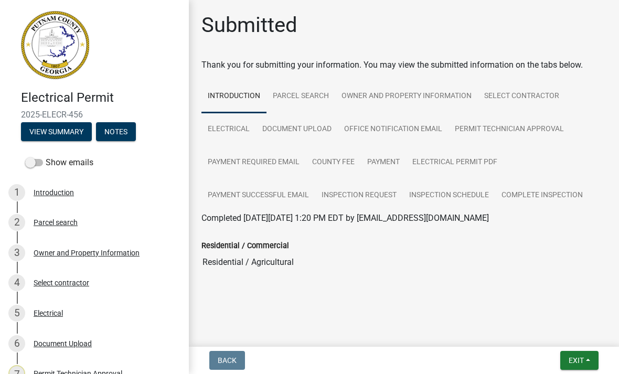
click at [584, 360] on span "Exit" at bounding box center [575, 360] width 15 height 8
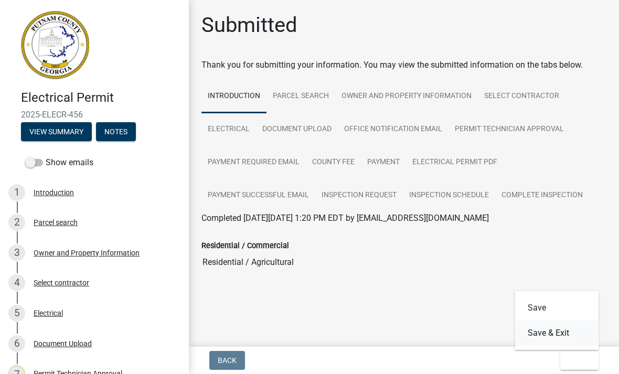
click at [574, 334] on button "Save & Exit" at bounding box center [557, 332] width 84 height 25
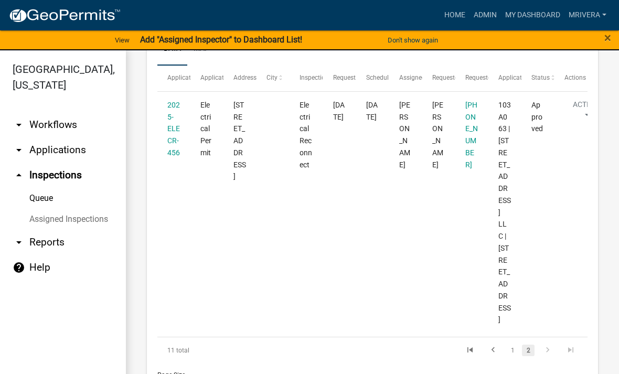
scroll to position [180, 0]
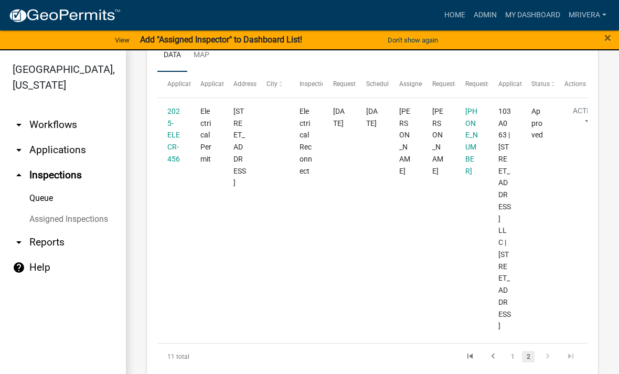
click at [517, 351] on link "1" at bounding box center [512, 357] width 13 height 12
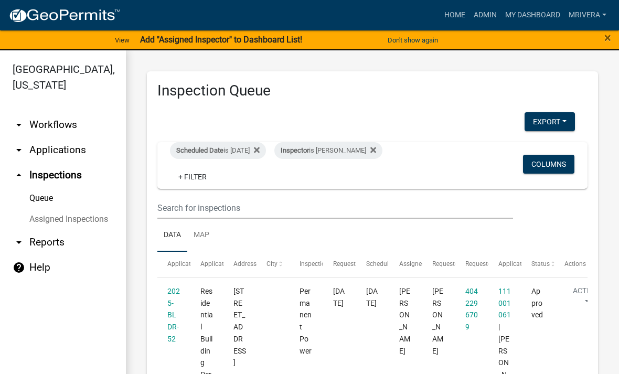
click at [336, 154] on div "Inspector is Michele Rivera" at bounding box center [328, 150] width 108 height 17
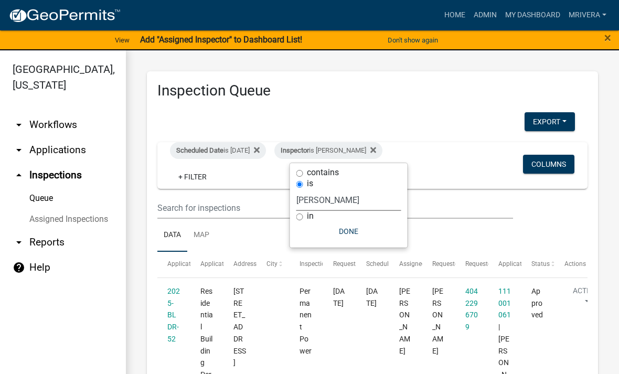
click at [341, 200] on select "Select an option None Michele Rivera Dorothy Evans Kenteria Williams Jerry Stok…" at bounding box center [348, 200] width 105 height 22
select select "a0ea4169-8540-4a2c-b9f4-cf4c1ffdeb95"
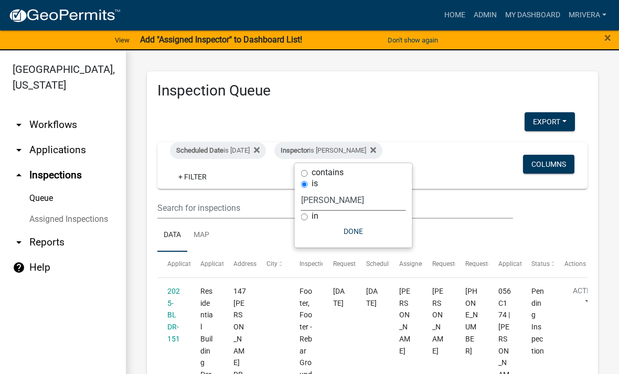
click at [355, 239] on button "Done" at bounding box center [353, 231] width 105 height 19
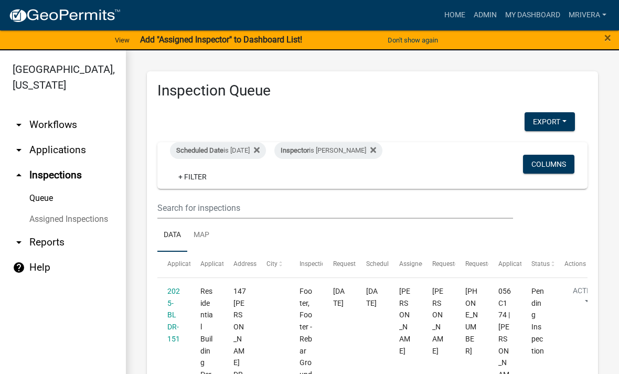
click at [328, 158] on div "Inspector is Cedrick Moreland" at bounding box center [328, 150] width 108 height 17
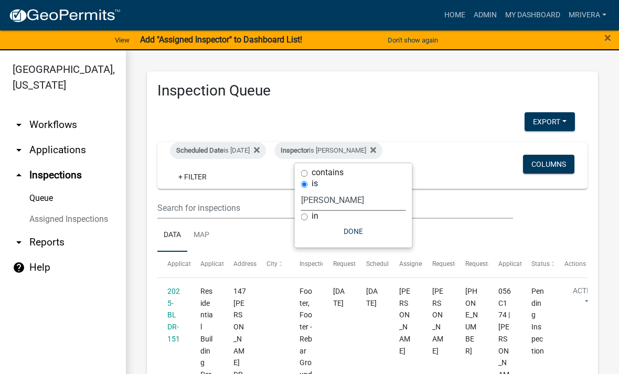
click at [322, 209] on select "Select an option None Michele Rivera Dorothy Evans Kenteria Williams Jerry Stok…" at bounding box center [353, 200] width 105 height 22
select select "07642ab0-564c-47bb-824b-0ccf2da83593"
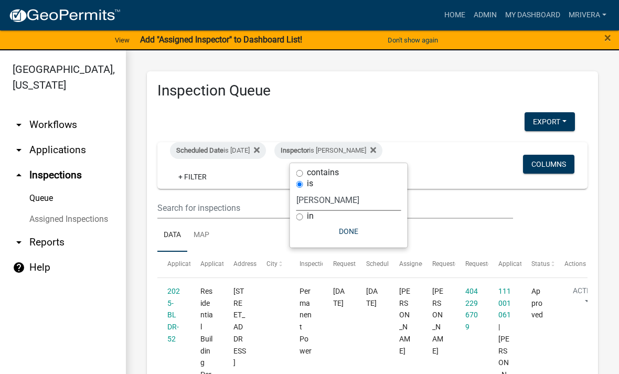
click at [348, 236] on button "Done" at bounding box center [348, 231] width 105 height 19
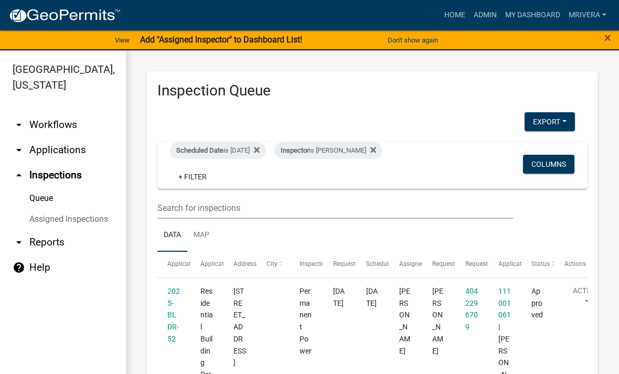
click at [228, 150] on div "Scheduled Date is 08/19/2025" at bounding box center [218, 150] width 96 height 17
click at [567, 221] on ul "Data Map" at bounding box center [372, 235] width 430 height 33
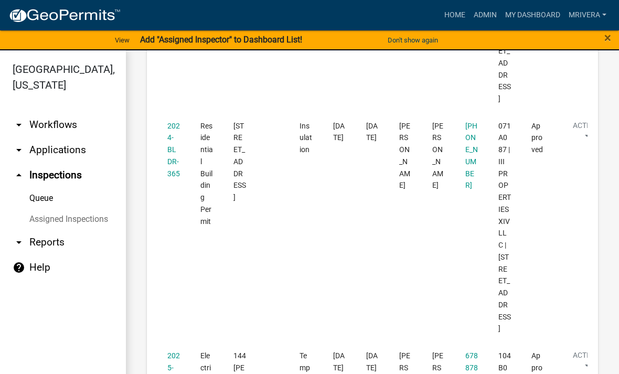
scroll to position [2362, 0]
